Goal: Transaction & Acquisition: Purchase product/service

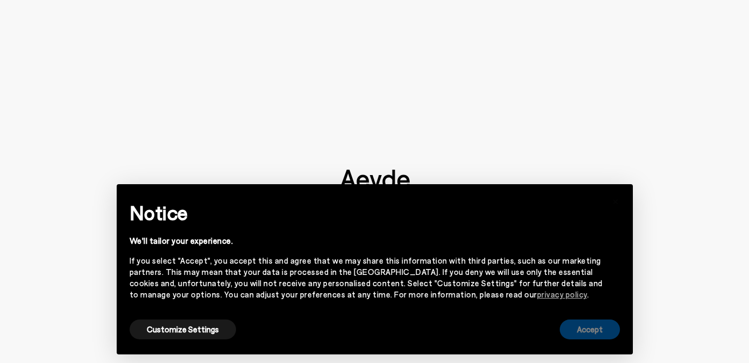
click at [597, 327] on button "Accept" at bounding box center [590, 330] width 60 height 20
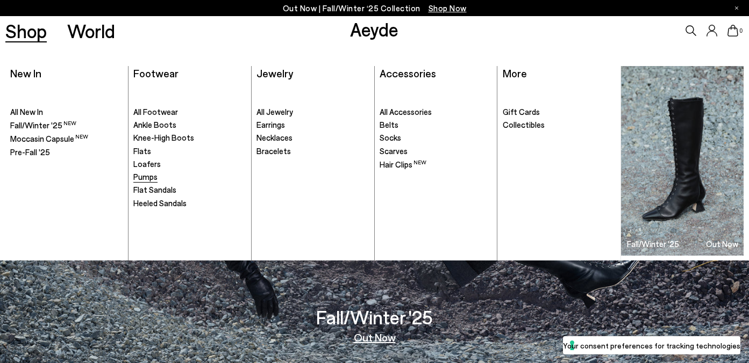
click at [150, 177] on span "Pumps" at bounding box center [145, 177] width 24 height 10
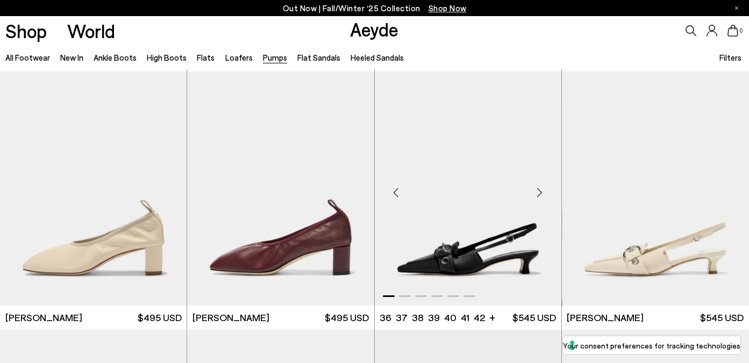
scroll to position [2110, 1]
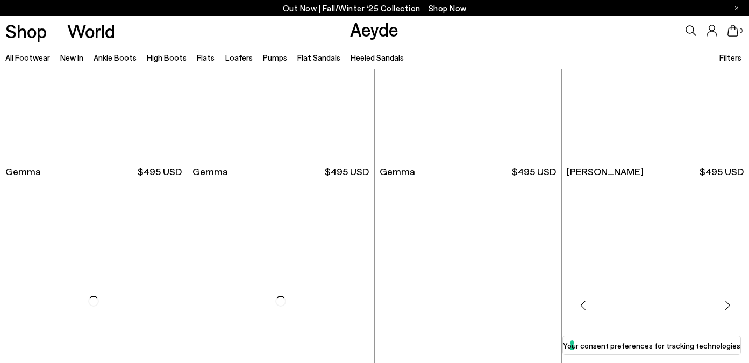
scroll to position [2910, 0]
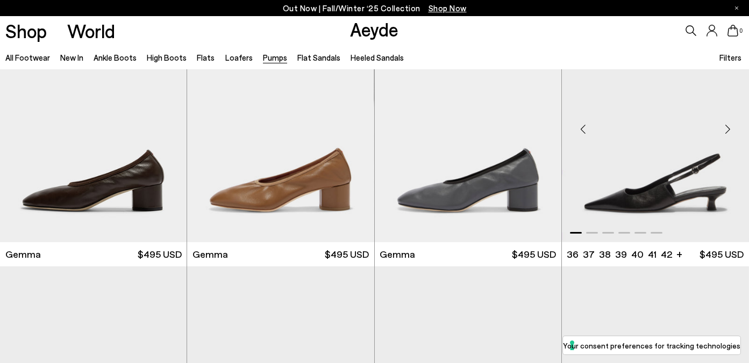
click at [658, 188] on img "1 / 6" at bounding box center [655, 125] width 187 height 235
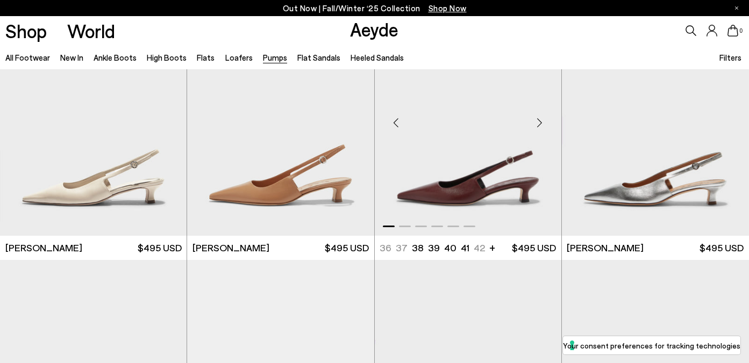
scroll to position [3181, 0]
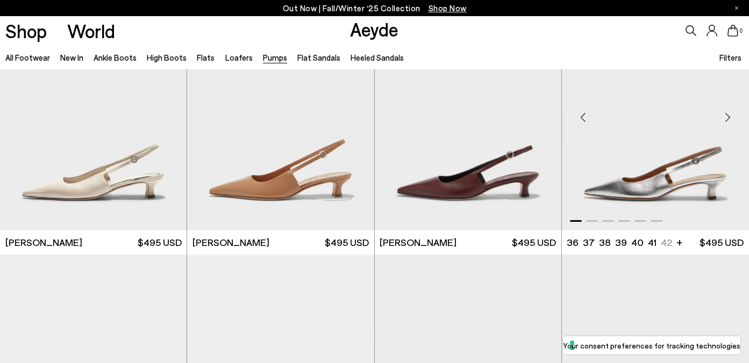
click at [590, 201] on img "1 / 6" at bounding box center [655, 113] width 187 height 235
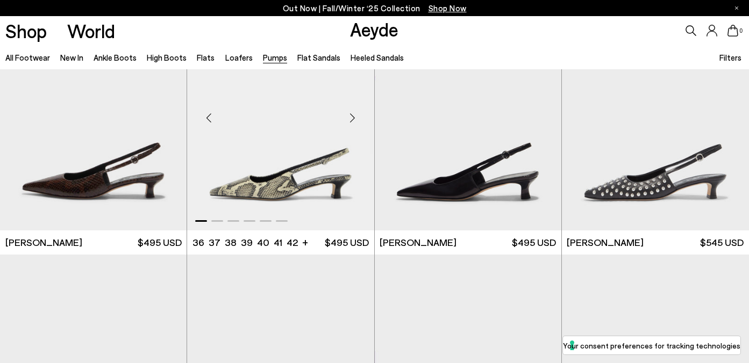
scroll to position [3456, 0]
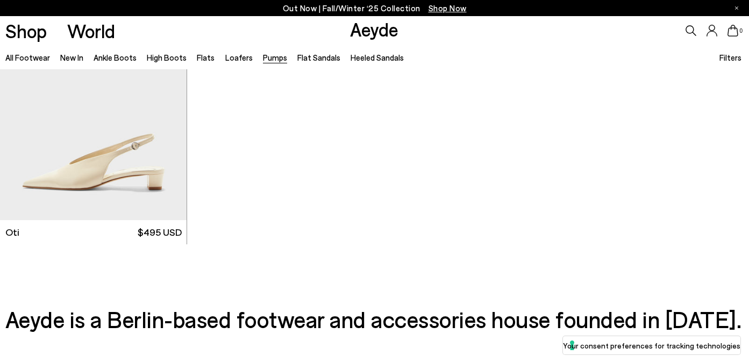
scroll to position [4746, 0]
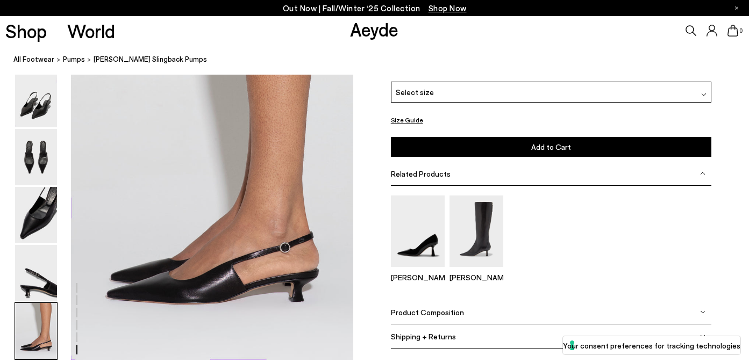
scroll to position [1978, 1]
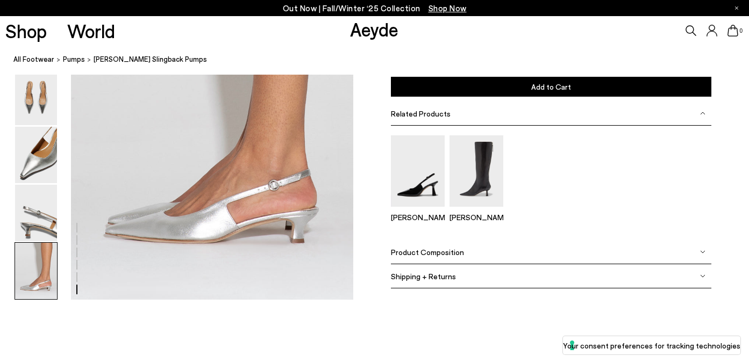
scroll to position [2043, 0]
